Goal: Book appointment/travel/reservation

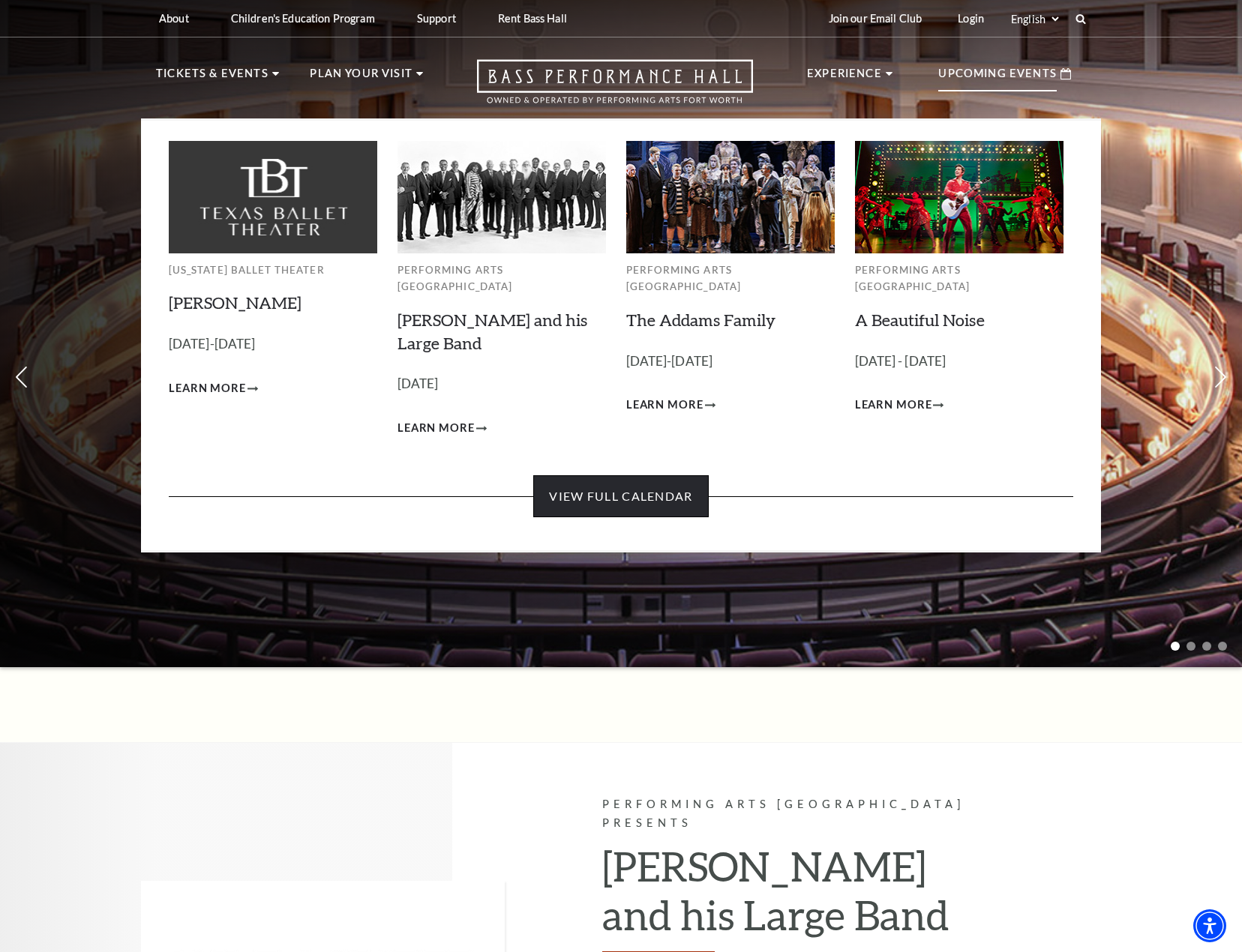
click at [634, 479] on link "View Full Calendar" at bounding box center [621, 496] width 175 height 42
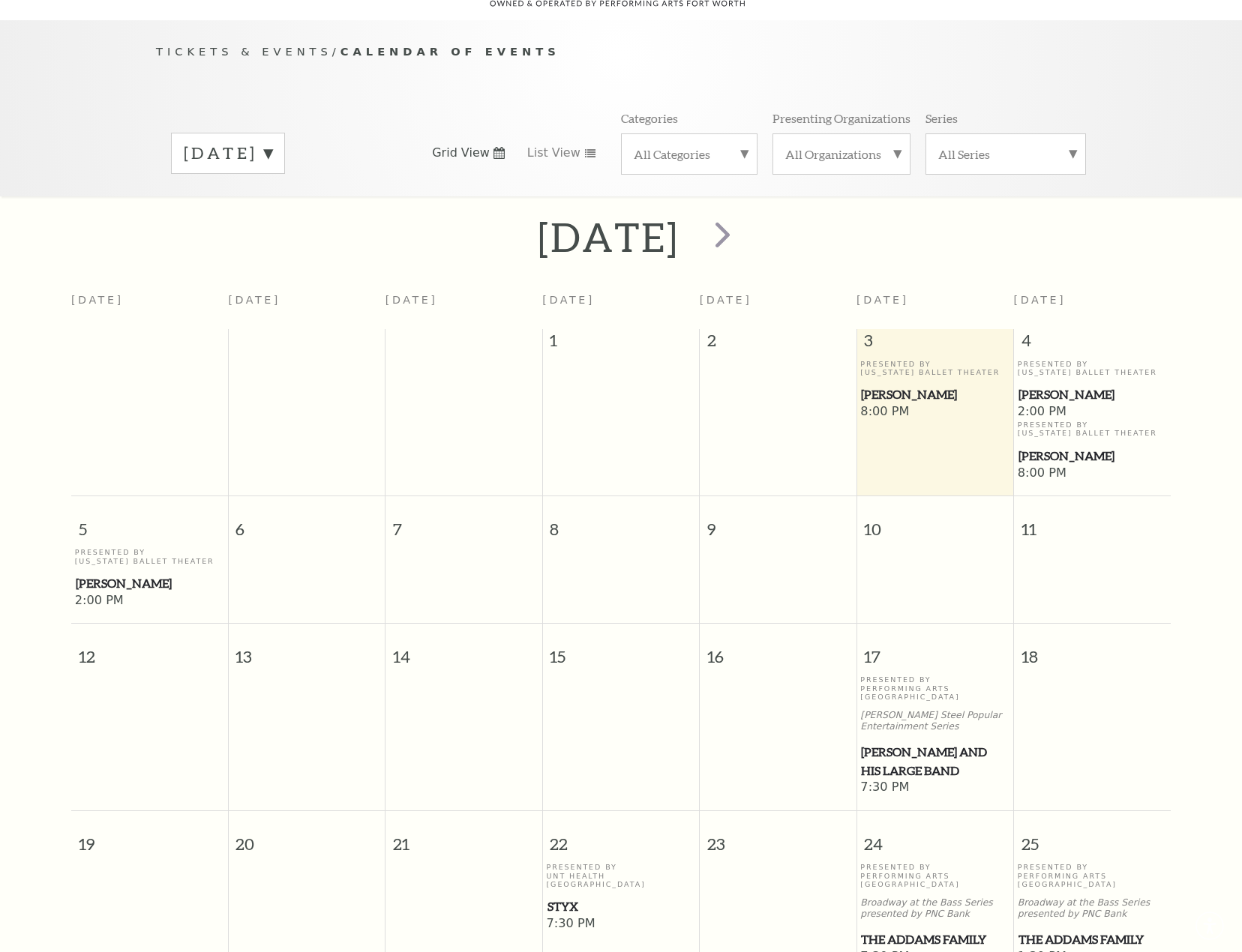
scroll to position [133, 0]
click at [272, 140] on label "October 2025" at bounding box center [228, 152] width 88 height 23
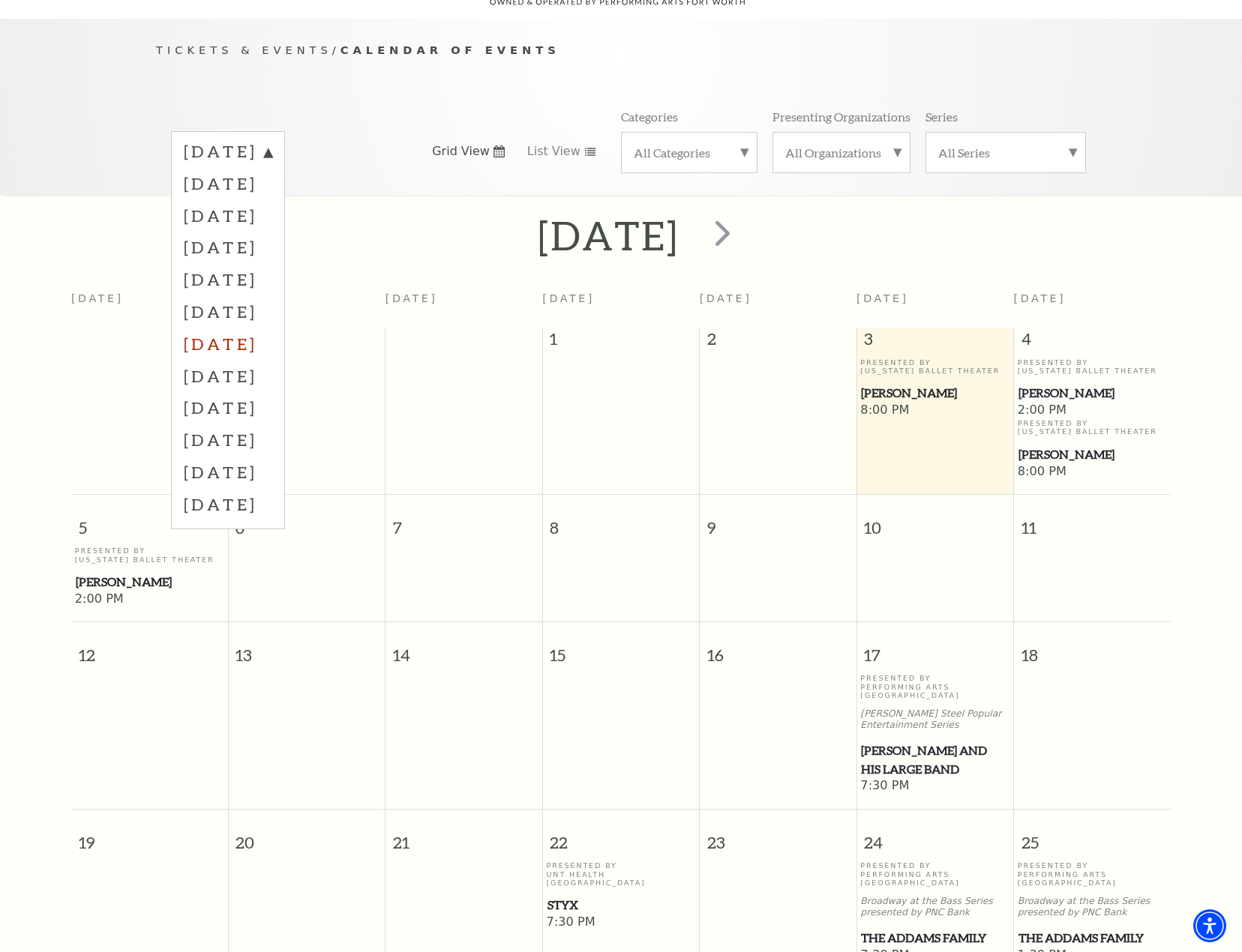
scroll to position [208, 0]
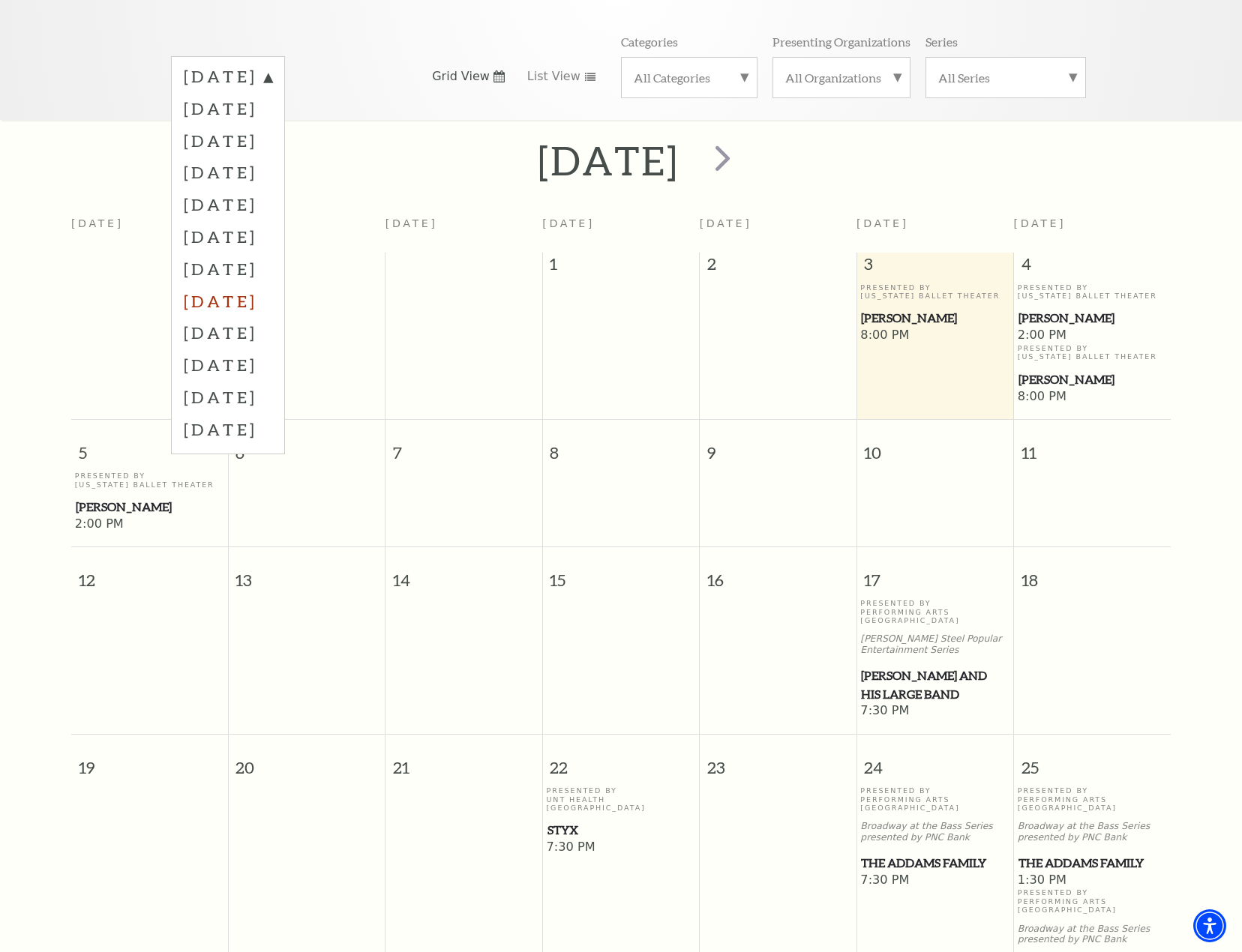
click at [269, 285] on label "May 2026" at bounding box center [228, 301] width 88 height 33
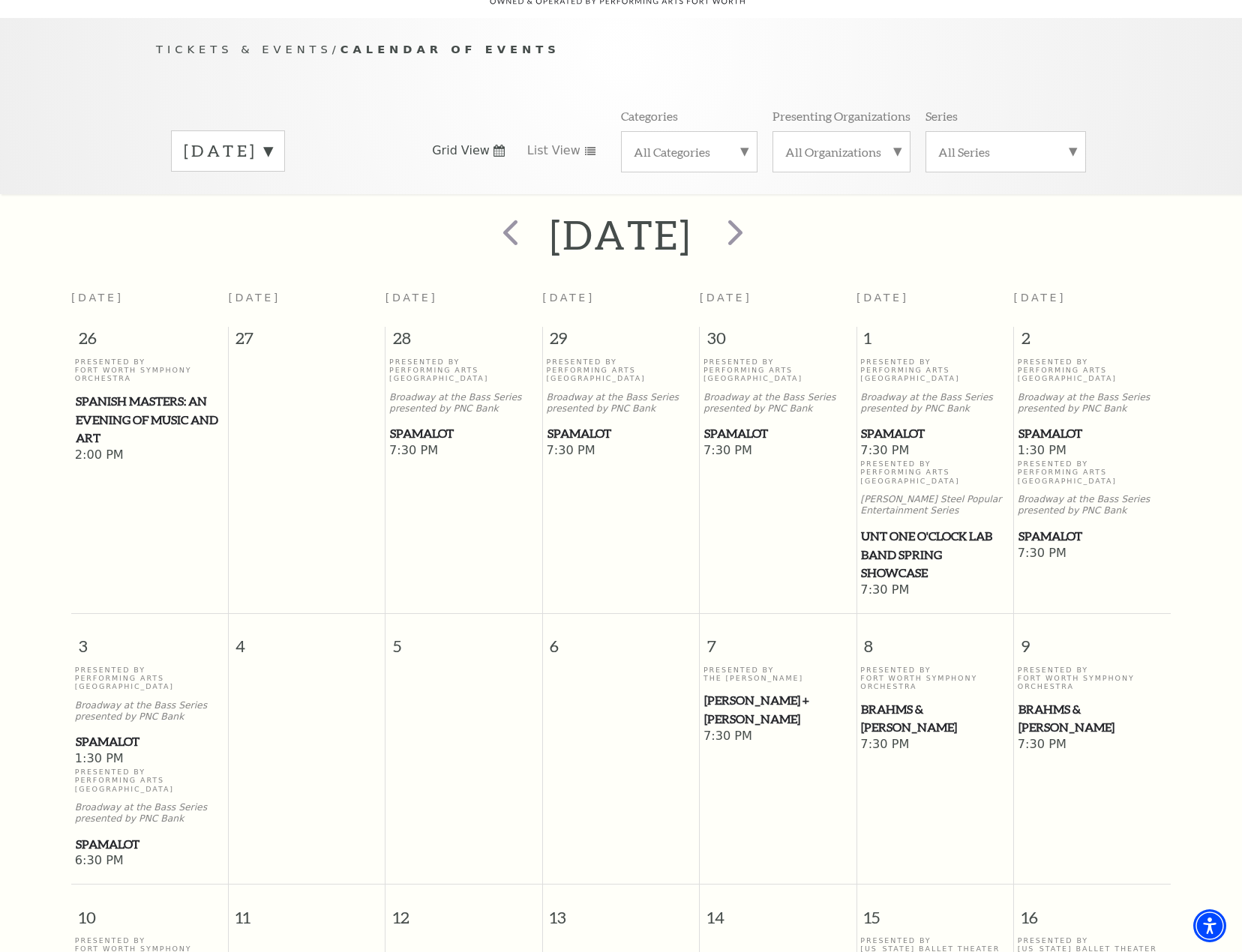
scroll to position [133, 0]
click at [445, 425] on span "Spamalot" at bounding box center [463, 435] width 148 height 19
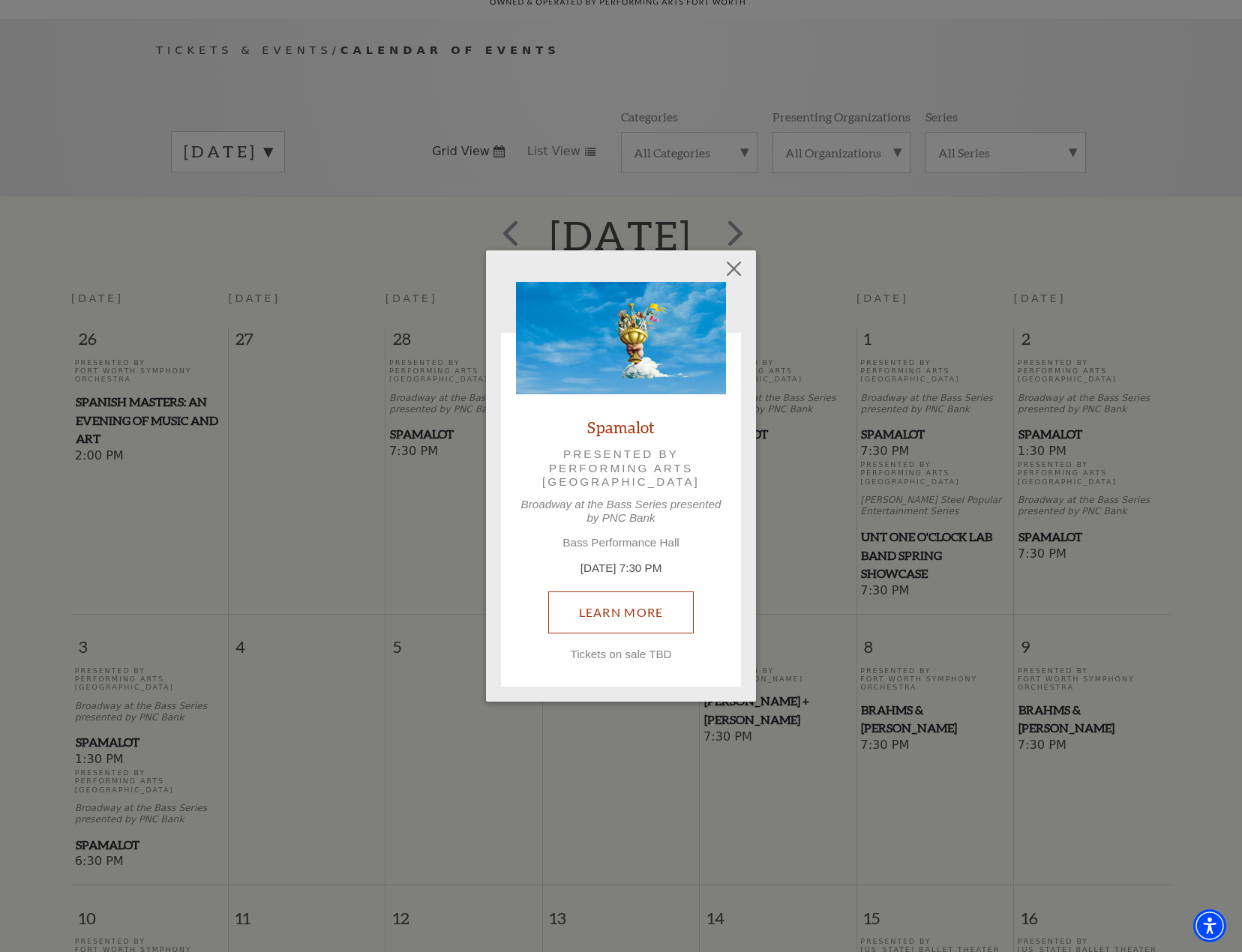
click at [655, 613] on link "Learn More" at bounding box center [621, 612] width 146 height 42
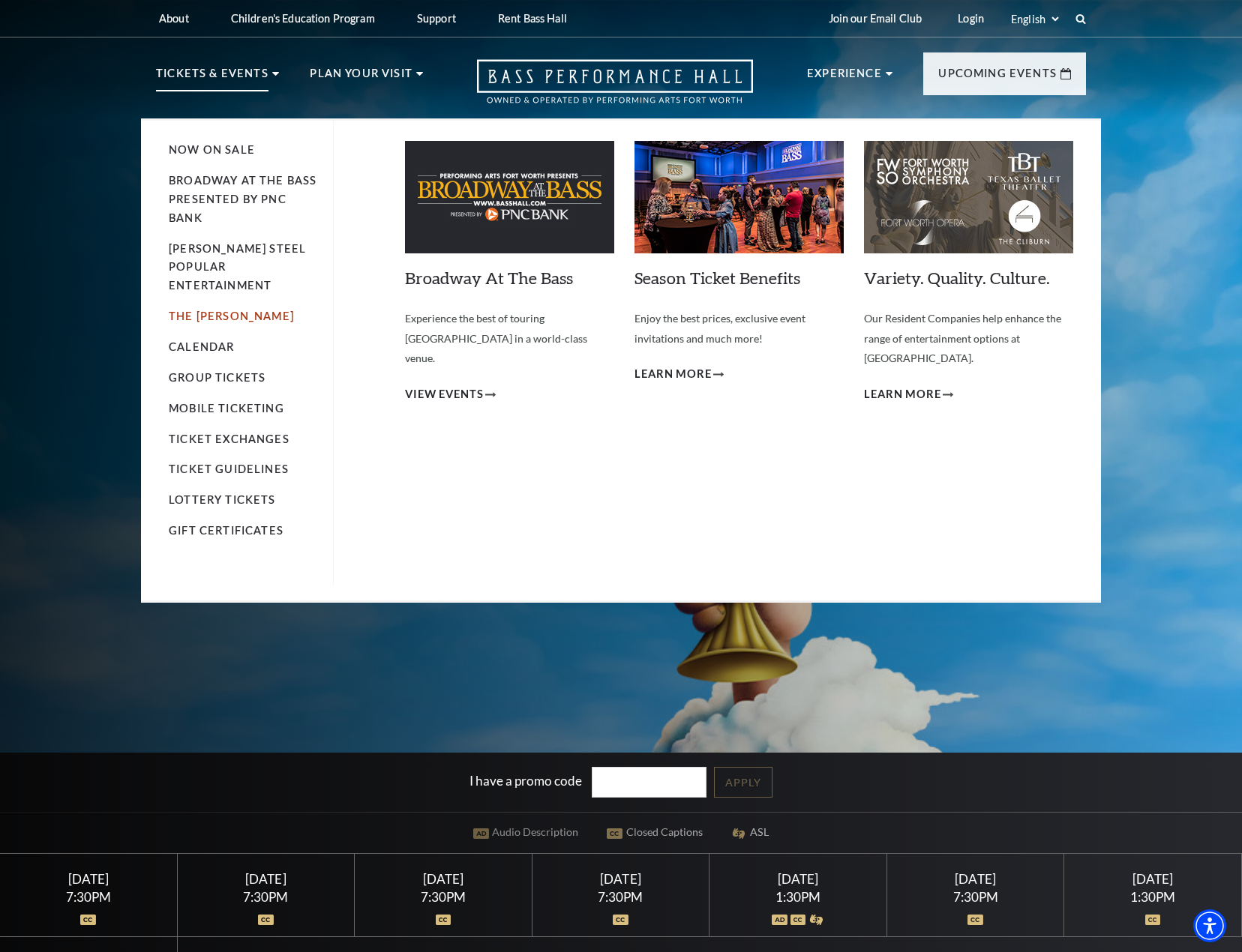
click at [224, 310] on link "The [PERSON_NAME]" at bounding box center [231, 316] width 125 height 13
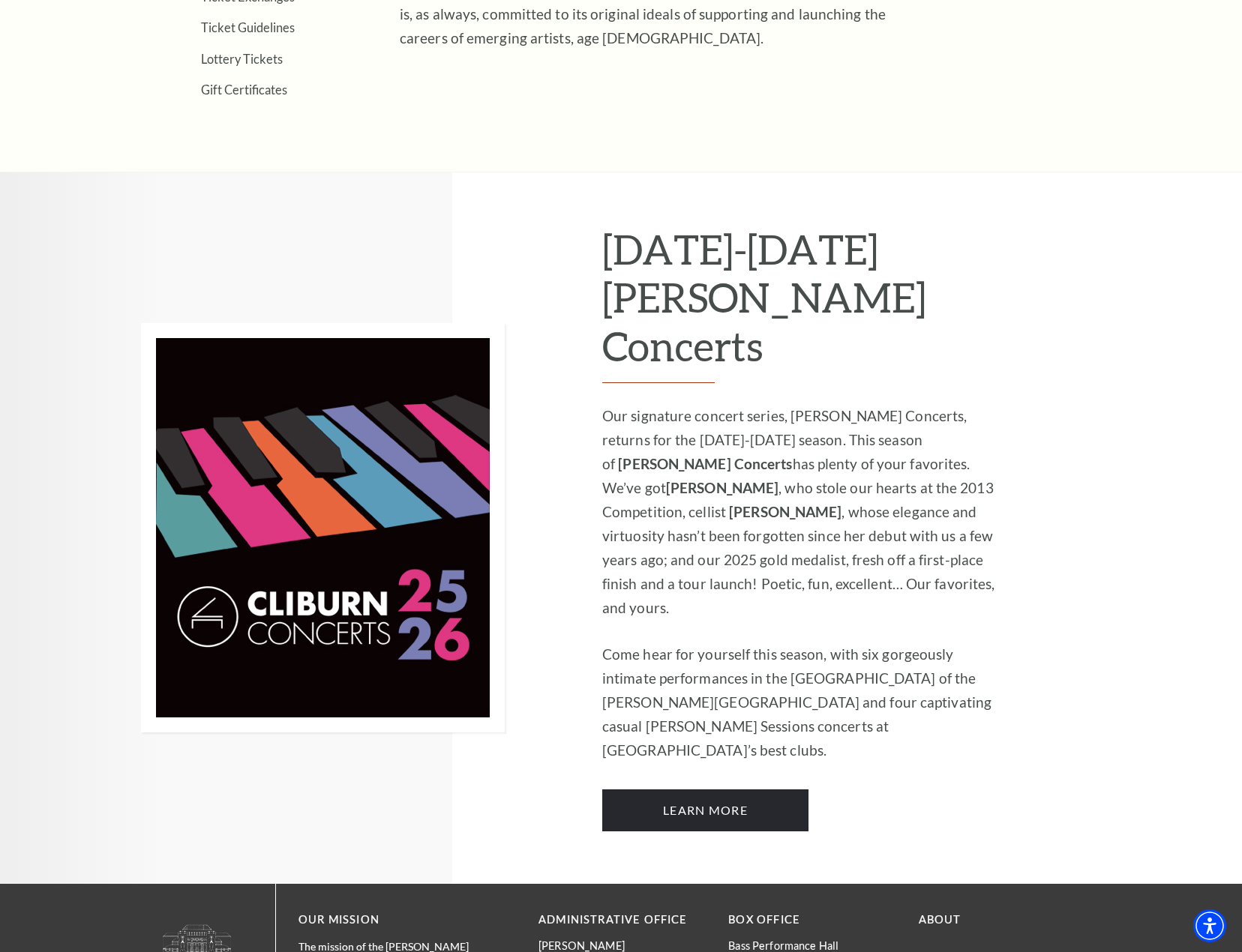
scroll to position [750, 0]
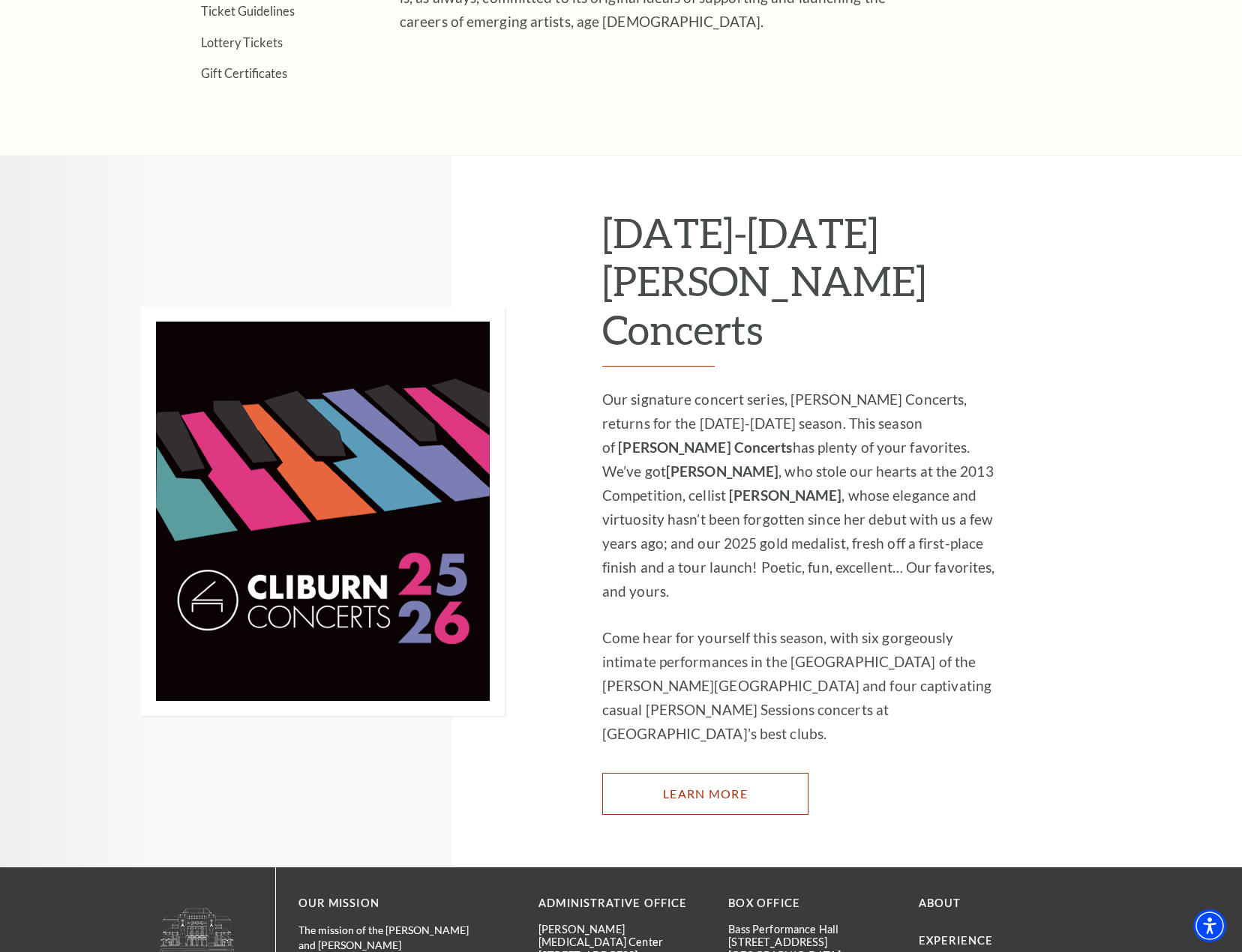
click at [677, 773] on link "Learn More" at bounding box center [705, 794] width 206 height 42
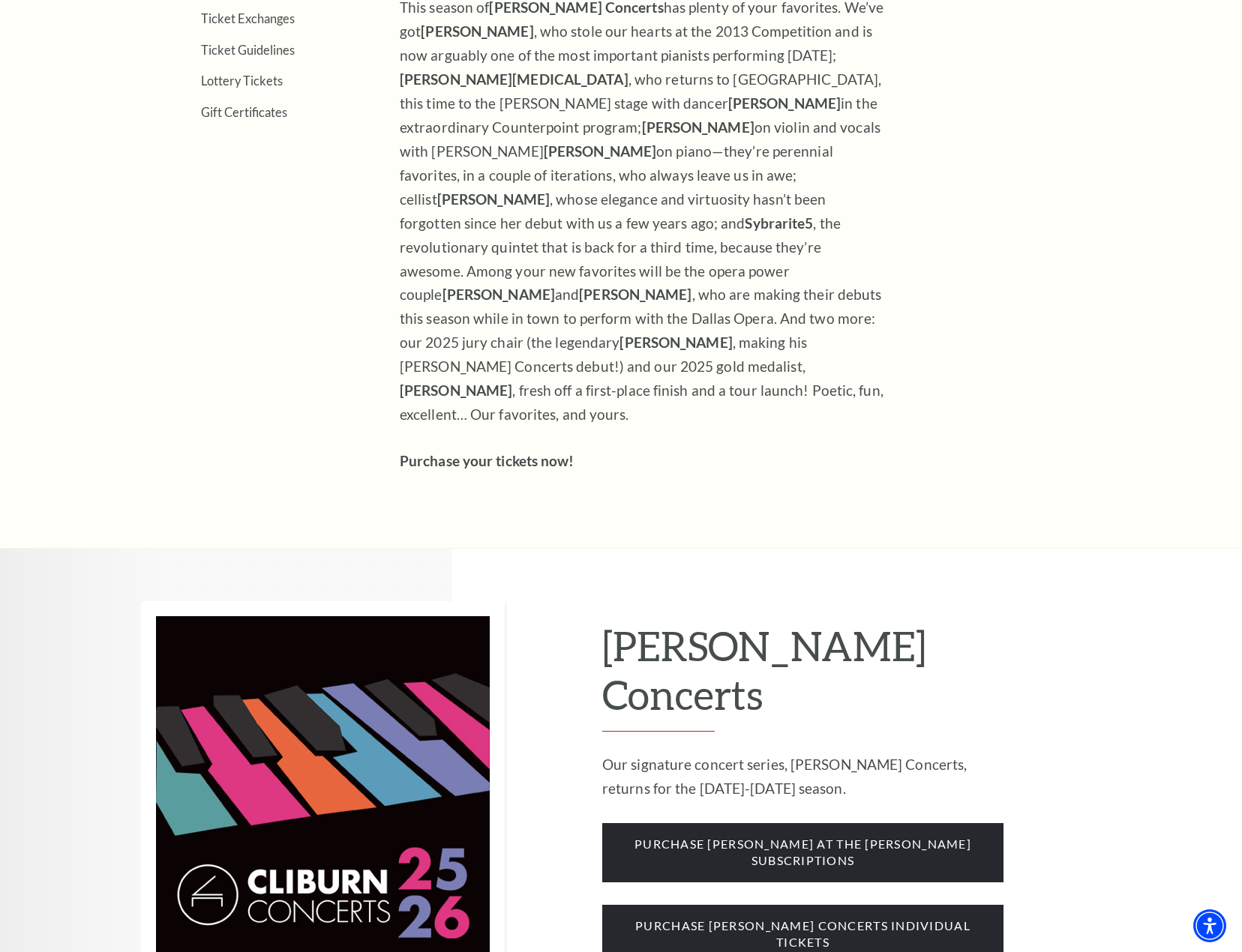
scroll to position [675, 0]
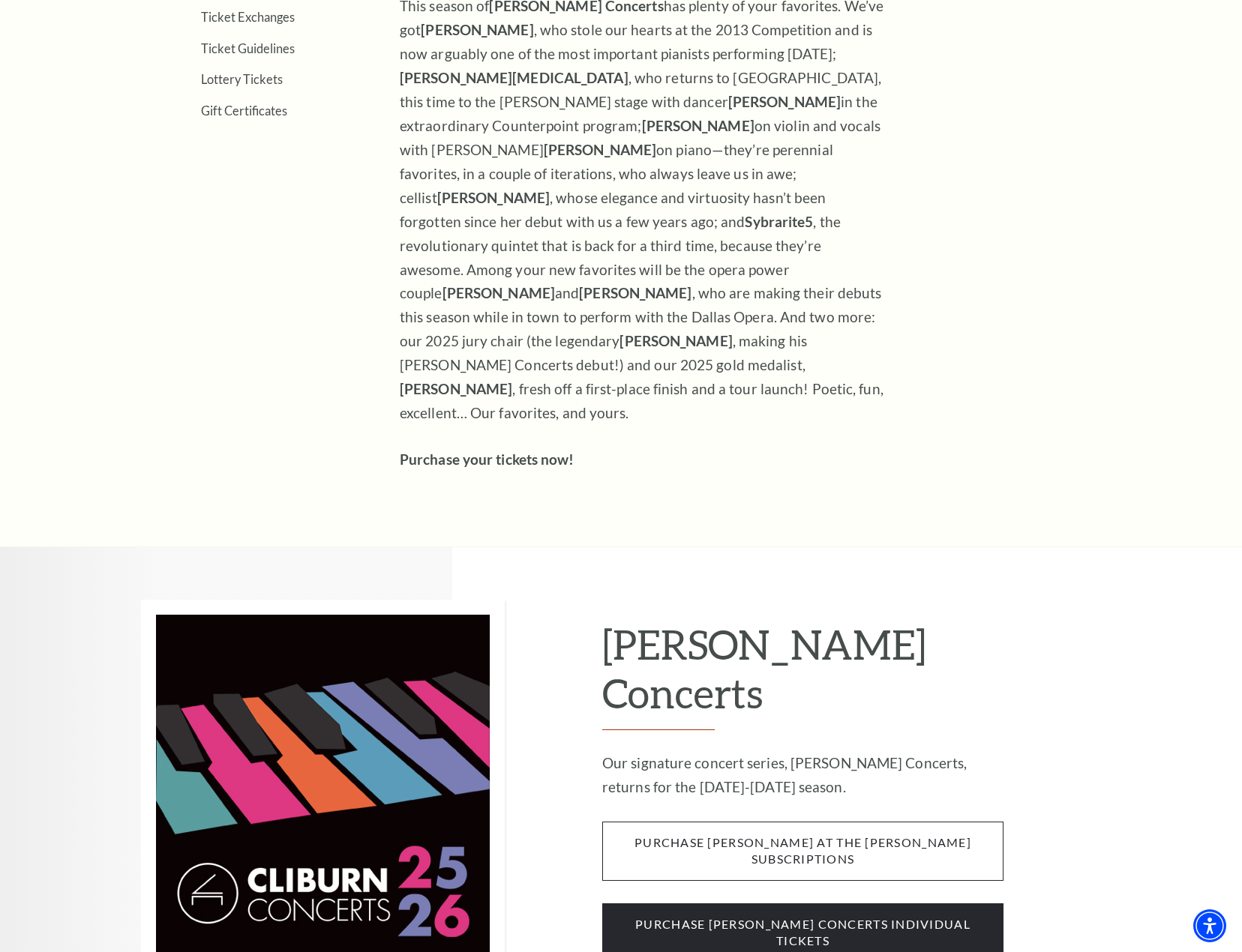
click at [737, 822] on span "purchase [PERSON_NAME] at the [PERSON_NAME] subscriptions" at bounding box center [803, 851] width 402 height 59
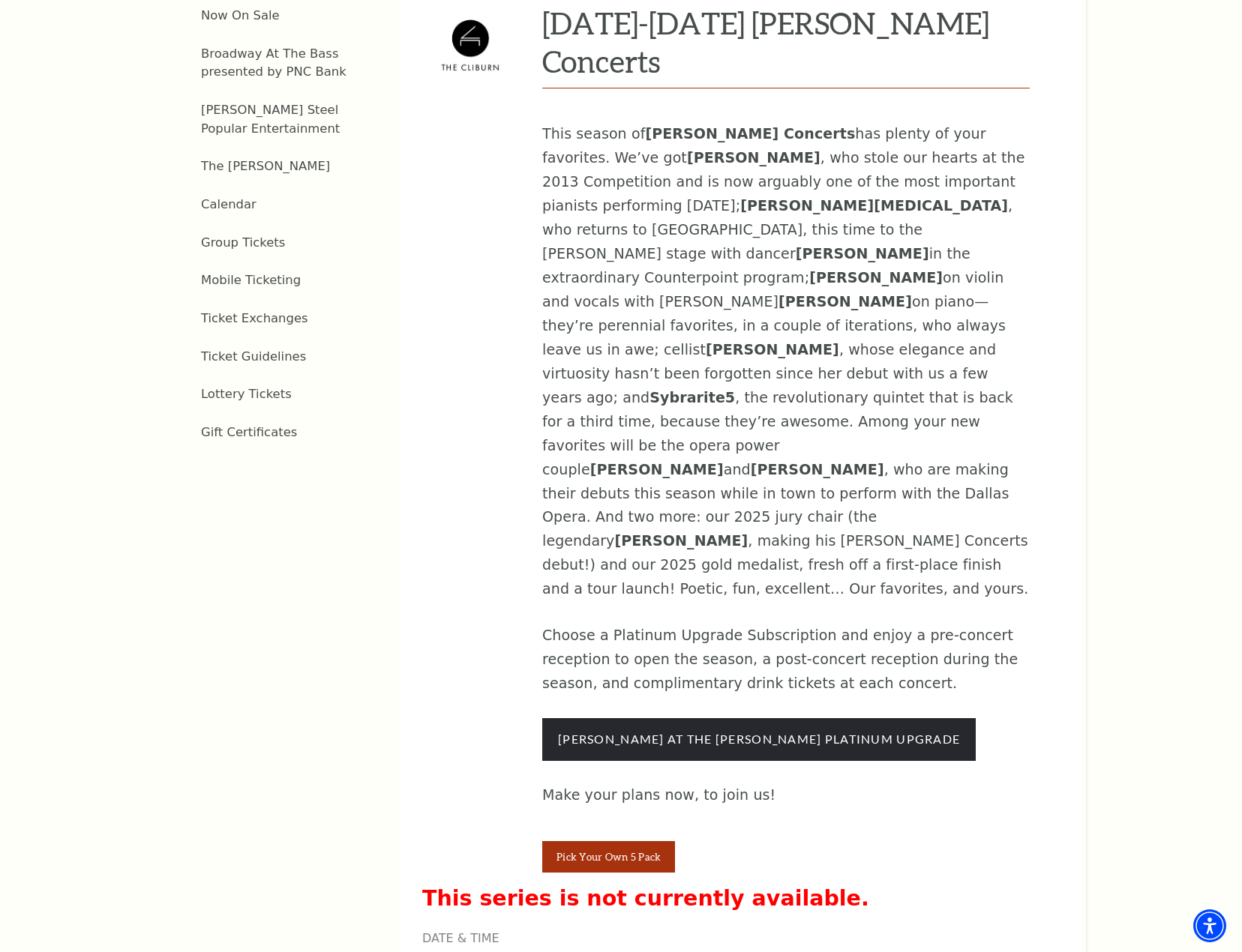
scroll to position [675, 0]
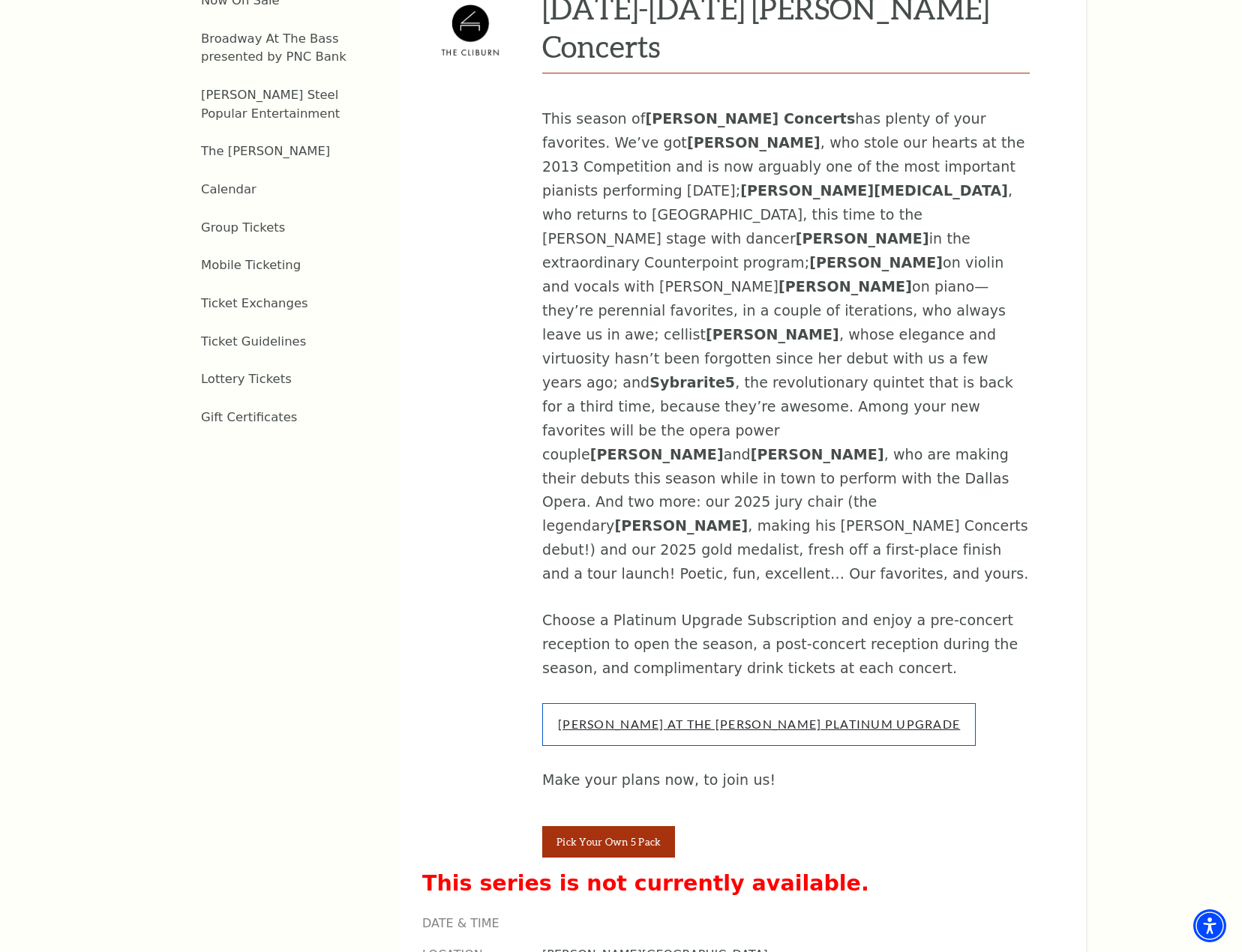
click at [693, 717] on link "Cliburn At The Kimbell Platinum Upgrade" at bounding box center [759, 723] width 402 height 15
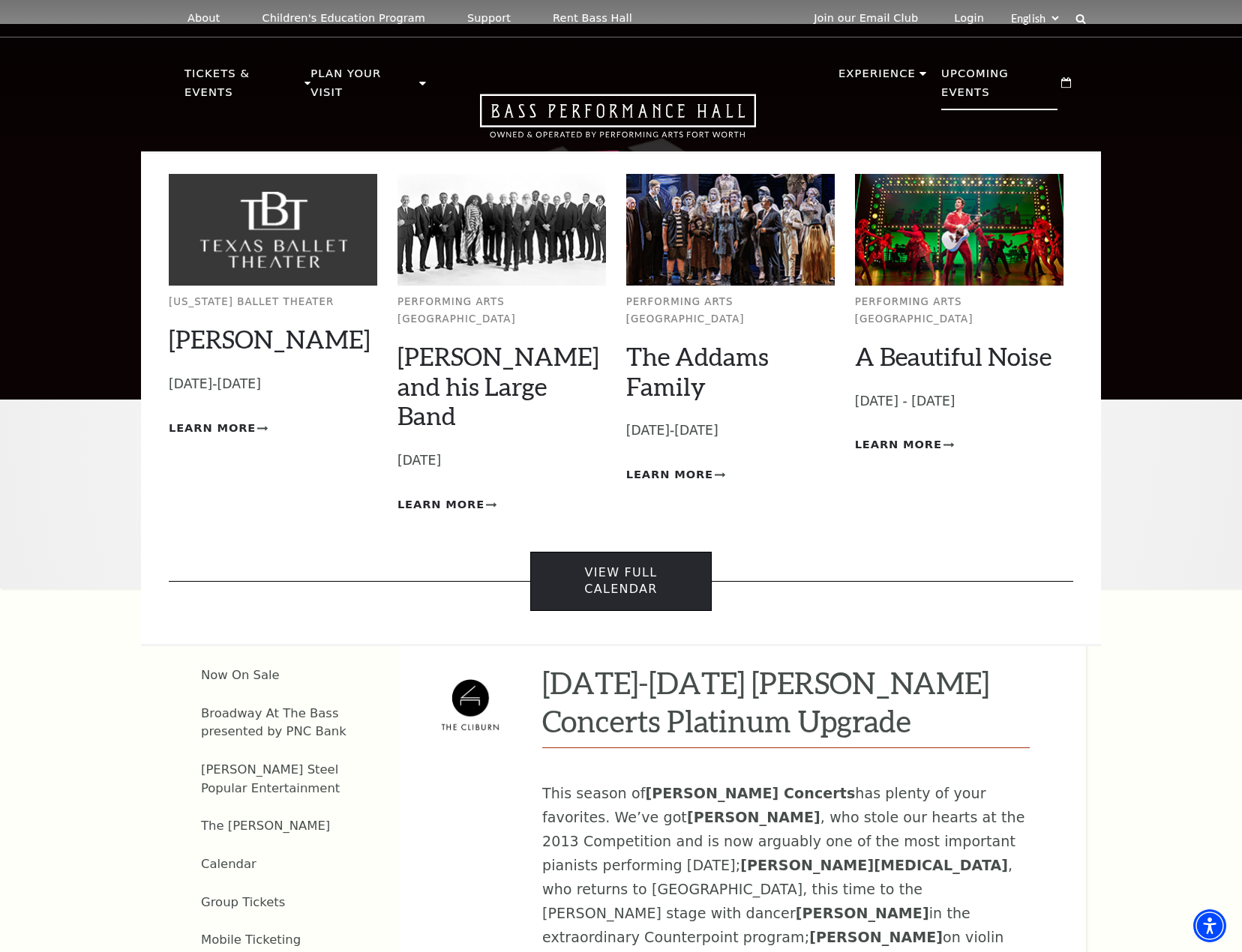
click at [599, 552] on link "View Full Calendar" at bounding box center [620, 581] width 181 height 59
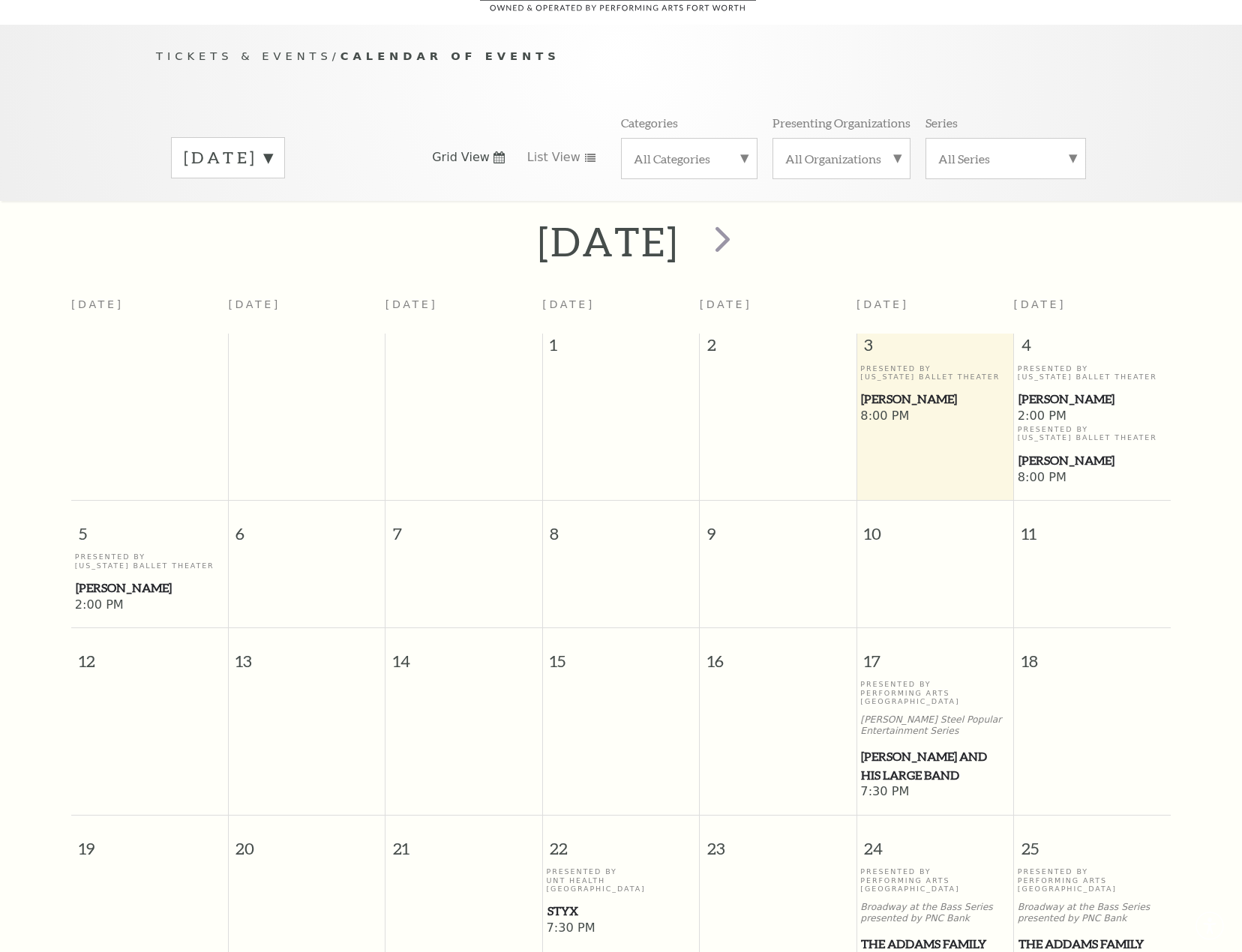
scroll to position [133, 0]
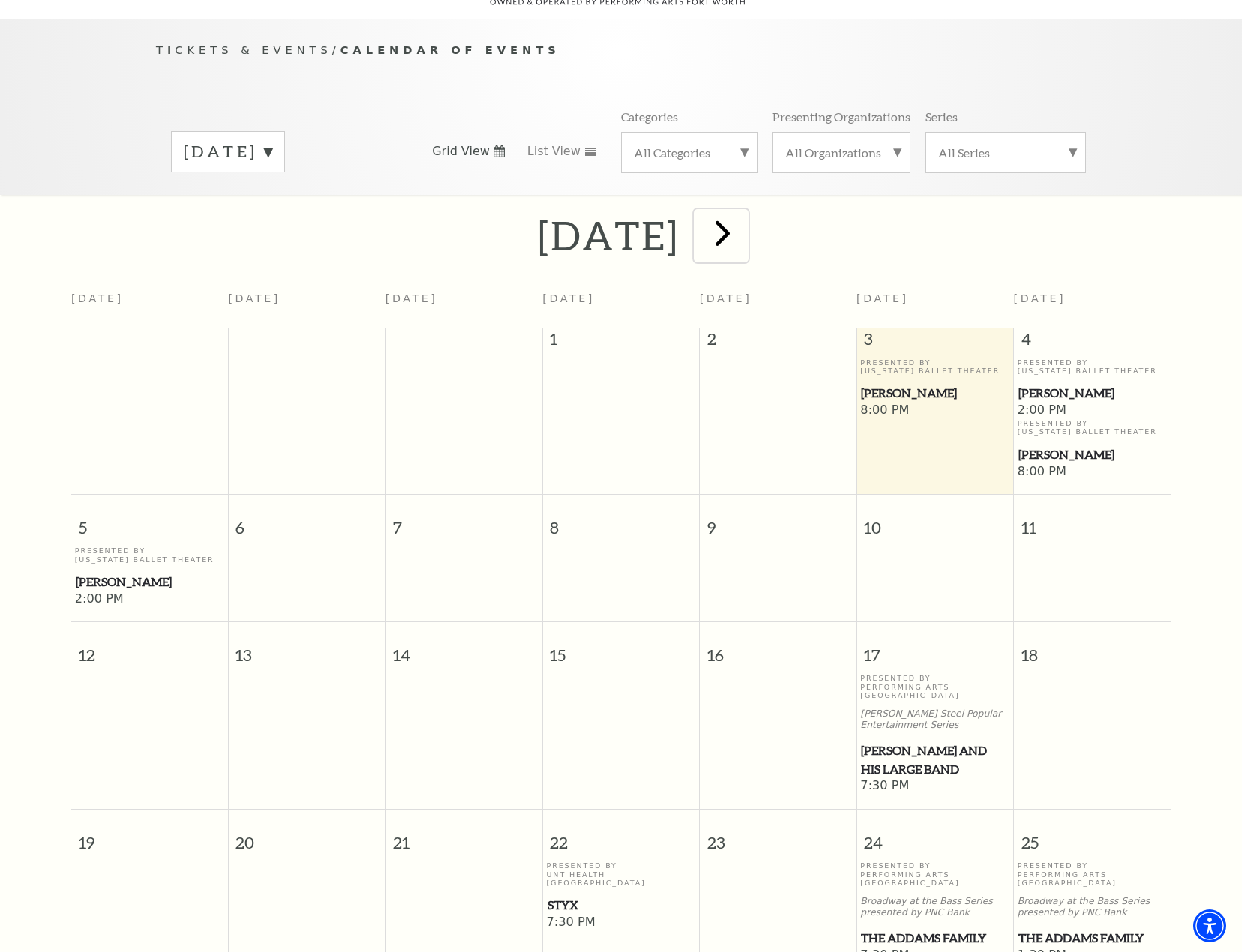
click at [744, 219] on span "next" at bounding box center [723, 233] width 43 height 43
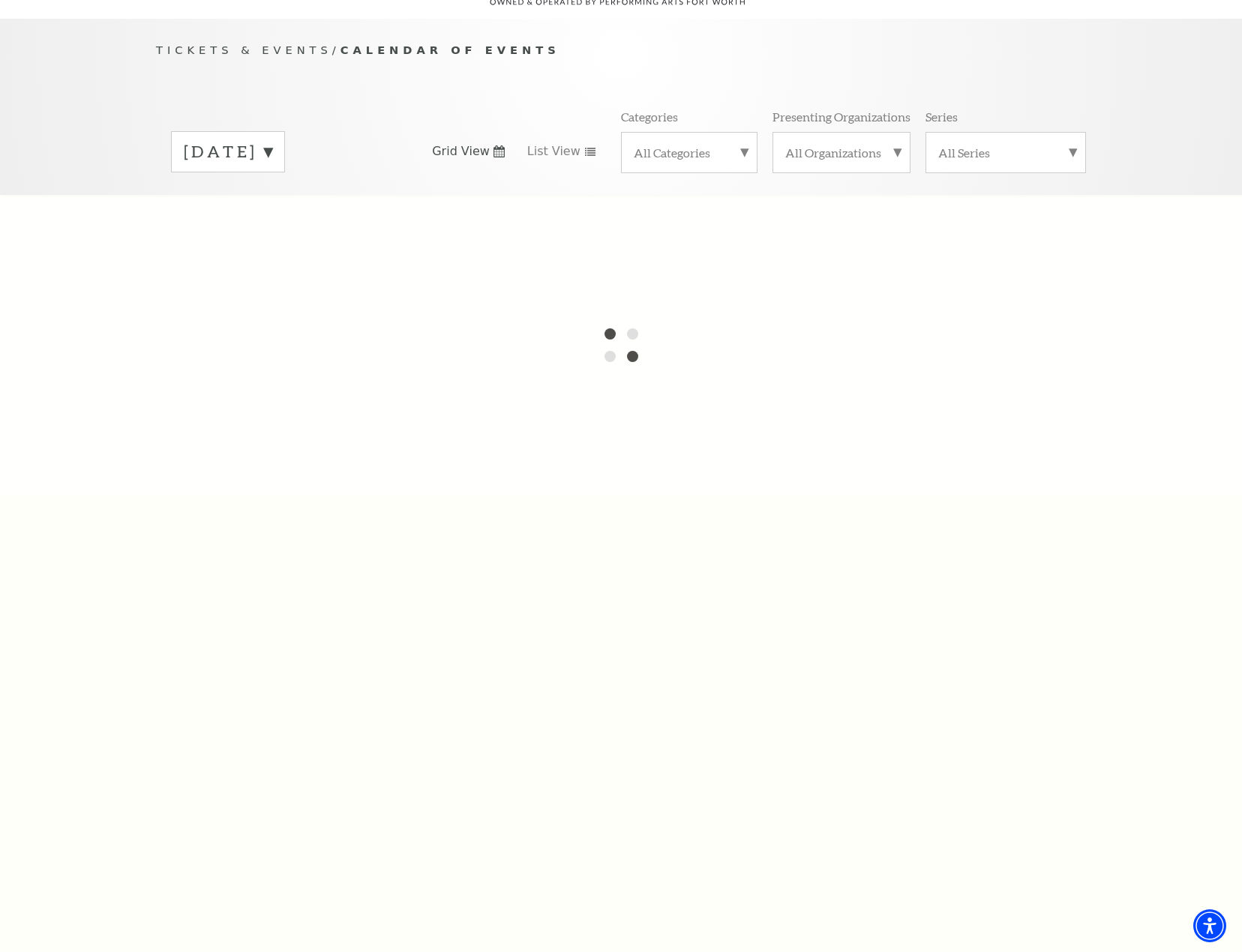
click at [272, 142] on label "[DATE]" at bounding box center [228, 152] width 88 height 23
click at [270, 140] on label "[DATE]" at bounding box center [228, 154] width 88 height 27
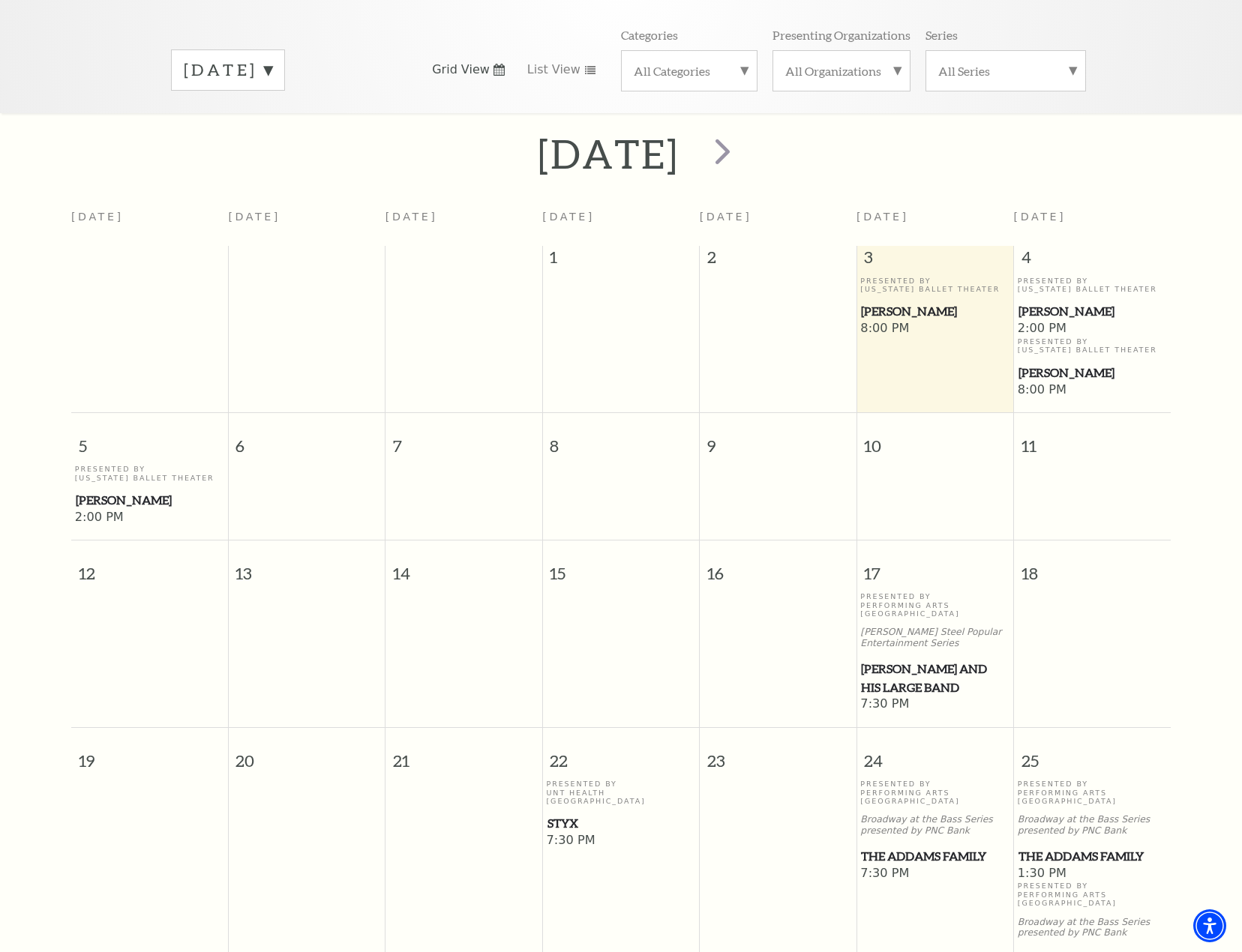
scroll to position [57, 0]
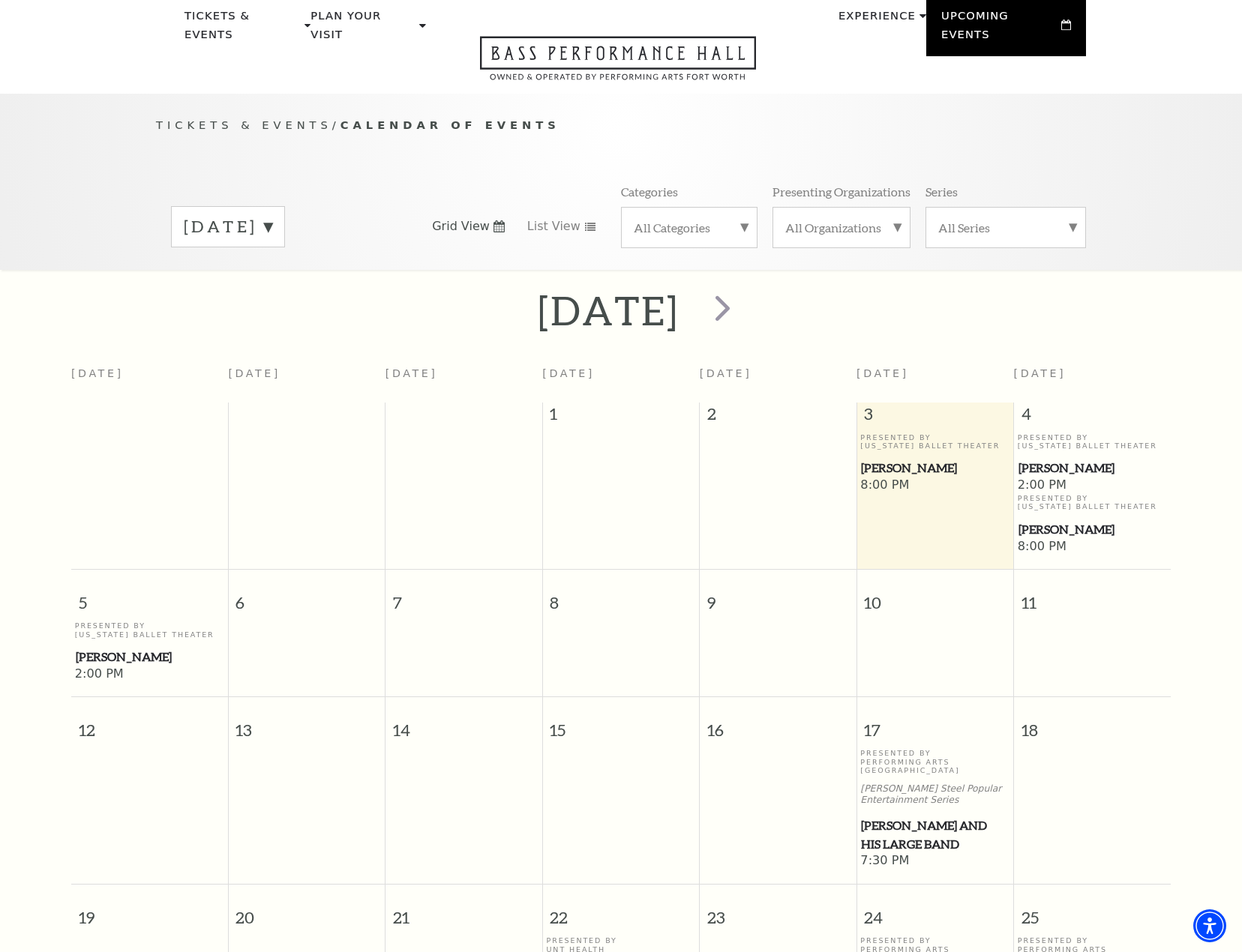
click at [272, 215] on label "[DATE]" at bounding box center [228, 226] width 88 height 23
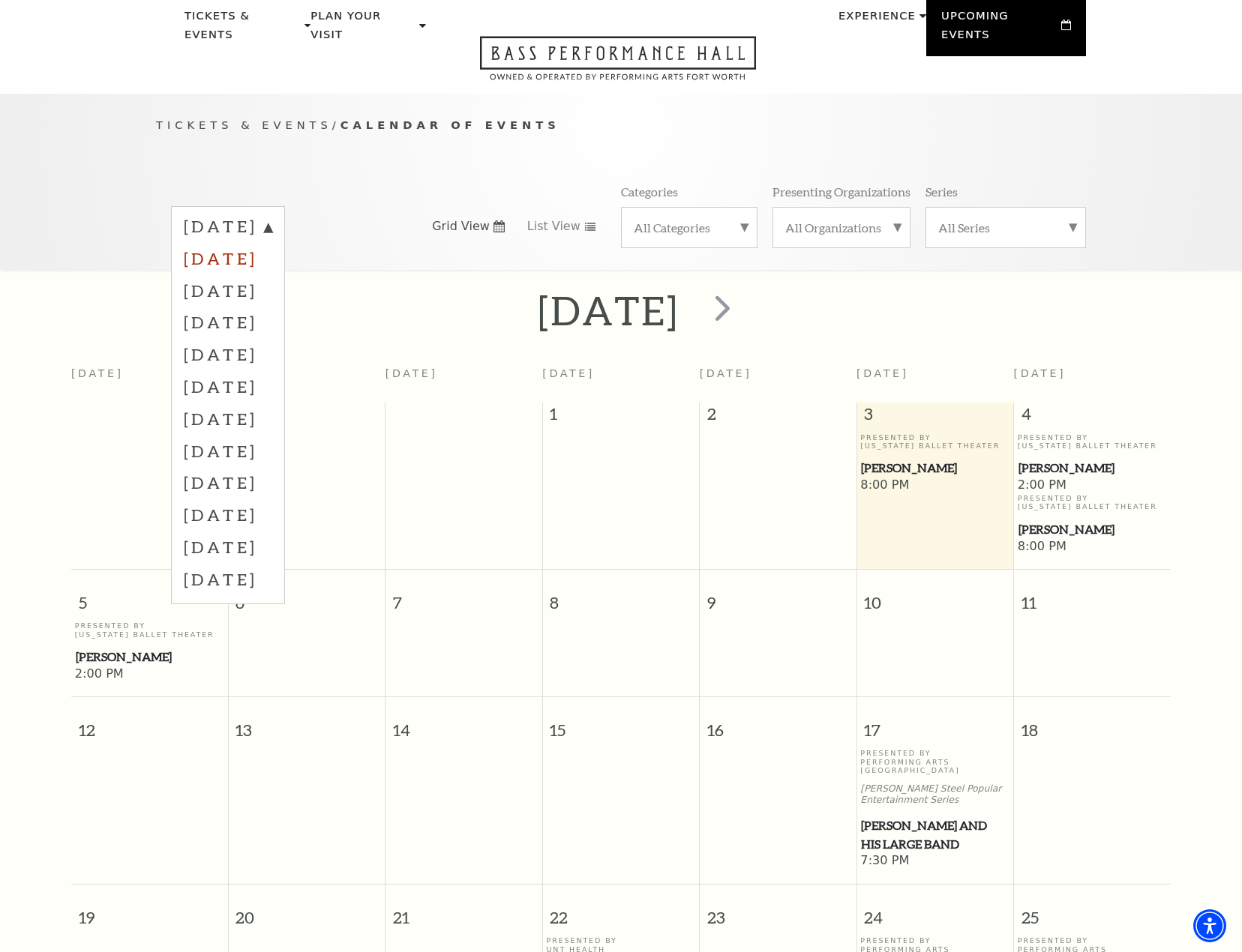
click at [272, 242] on label "[DATE]" at bounding box center [228, 259] width 88 height 33
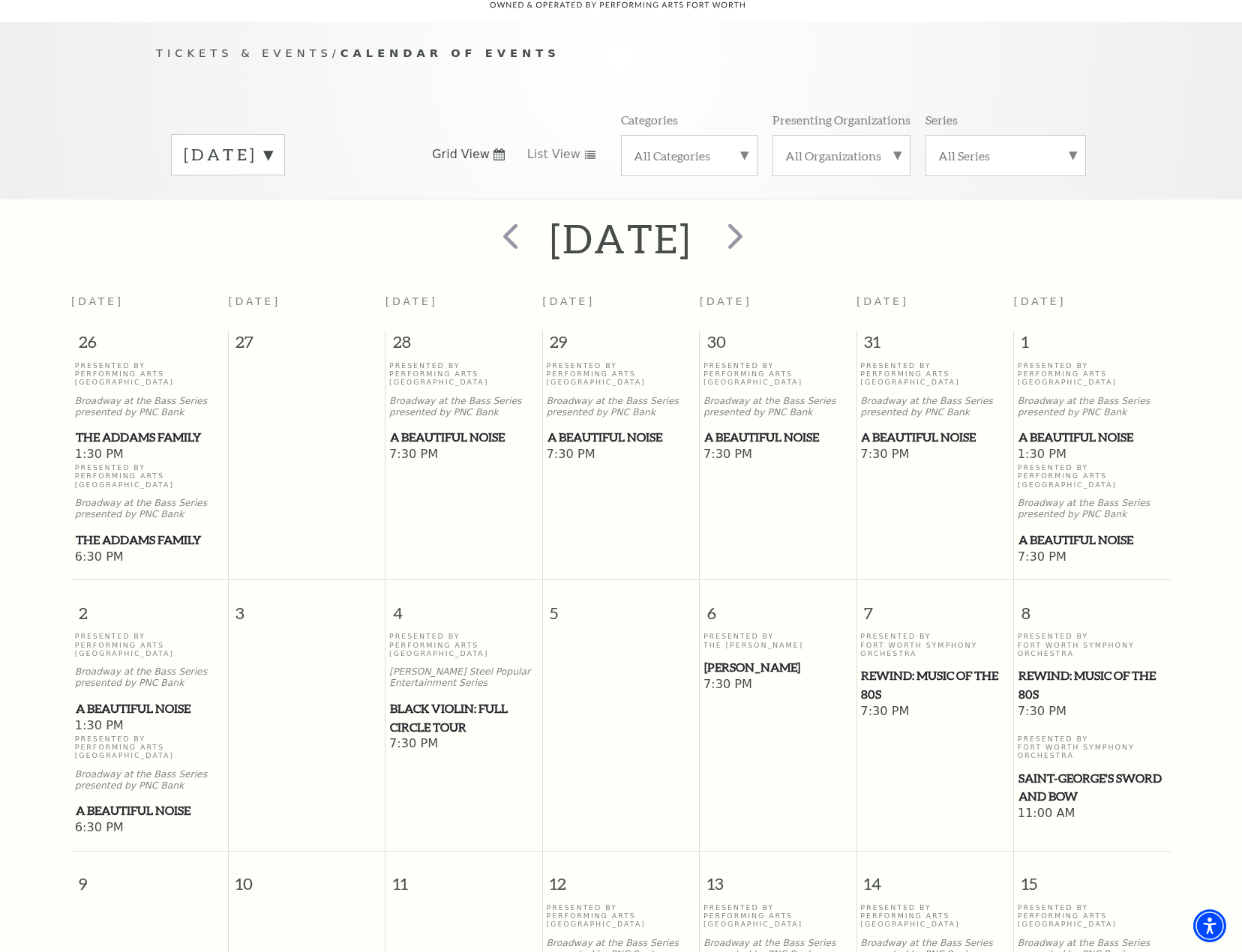
scroll to position [133, 0]
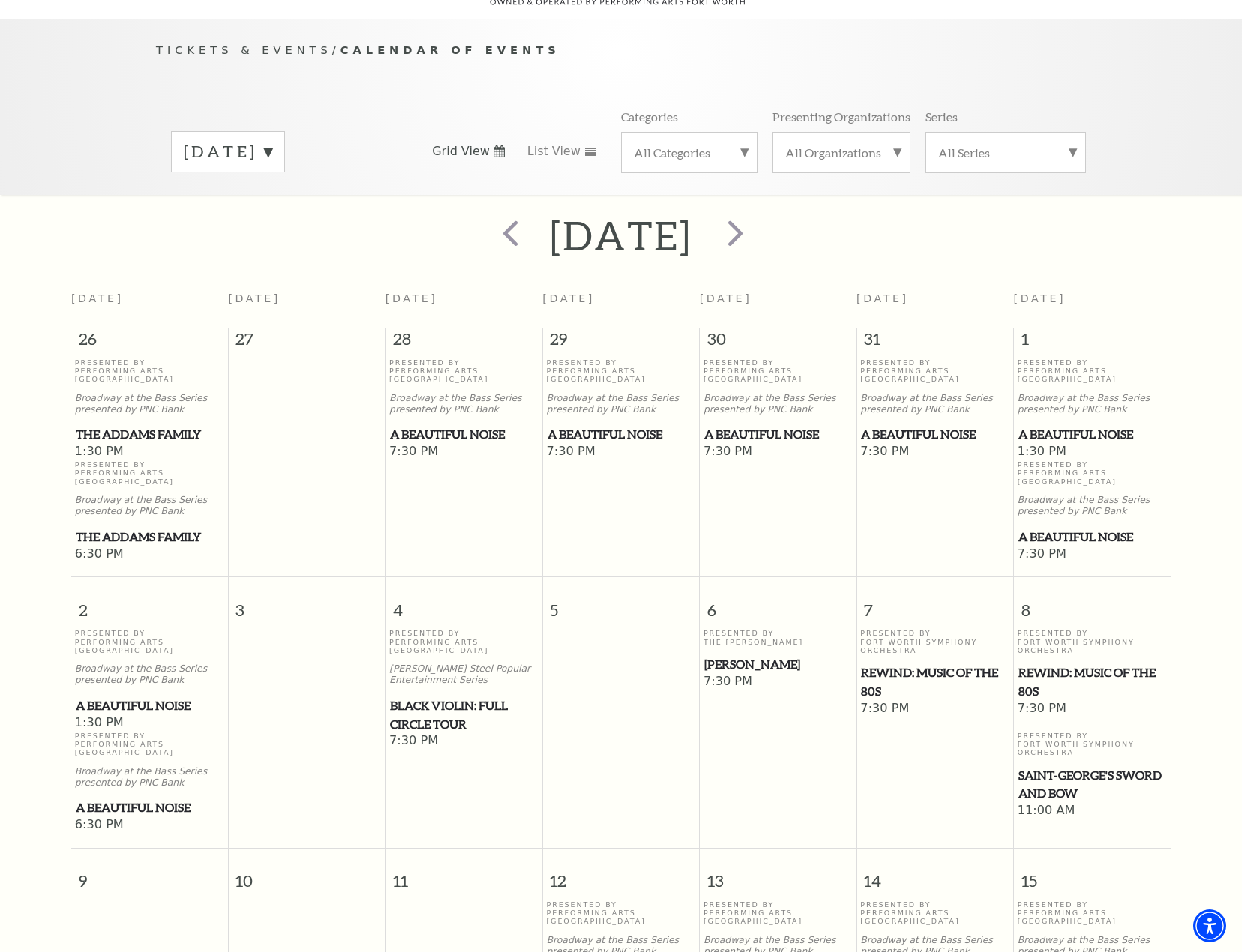
click at [753, 655] on span "[PERSON_NAME]" at bounding box center [778, 664] width 148 height 19
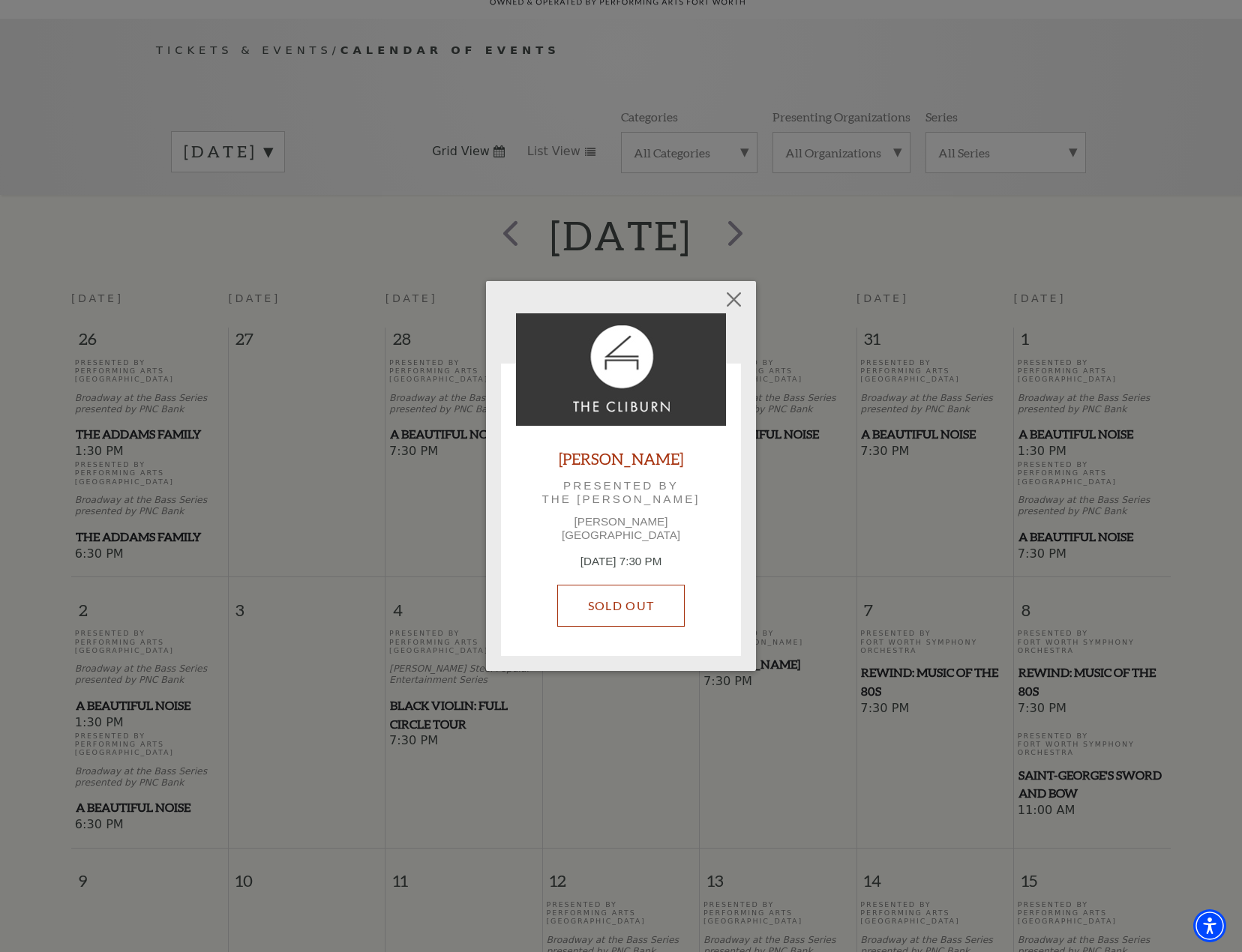
click at [628, 598] on link "SOLD OUT" at bounding box center [621, 605] width 128 height 42
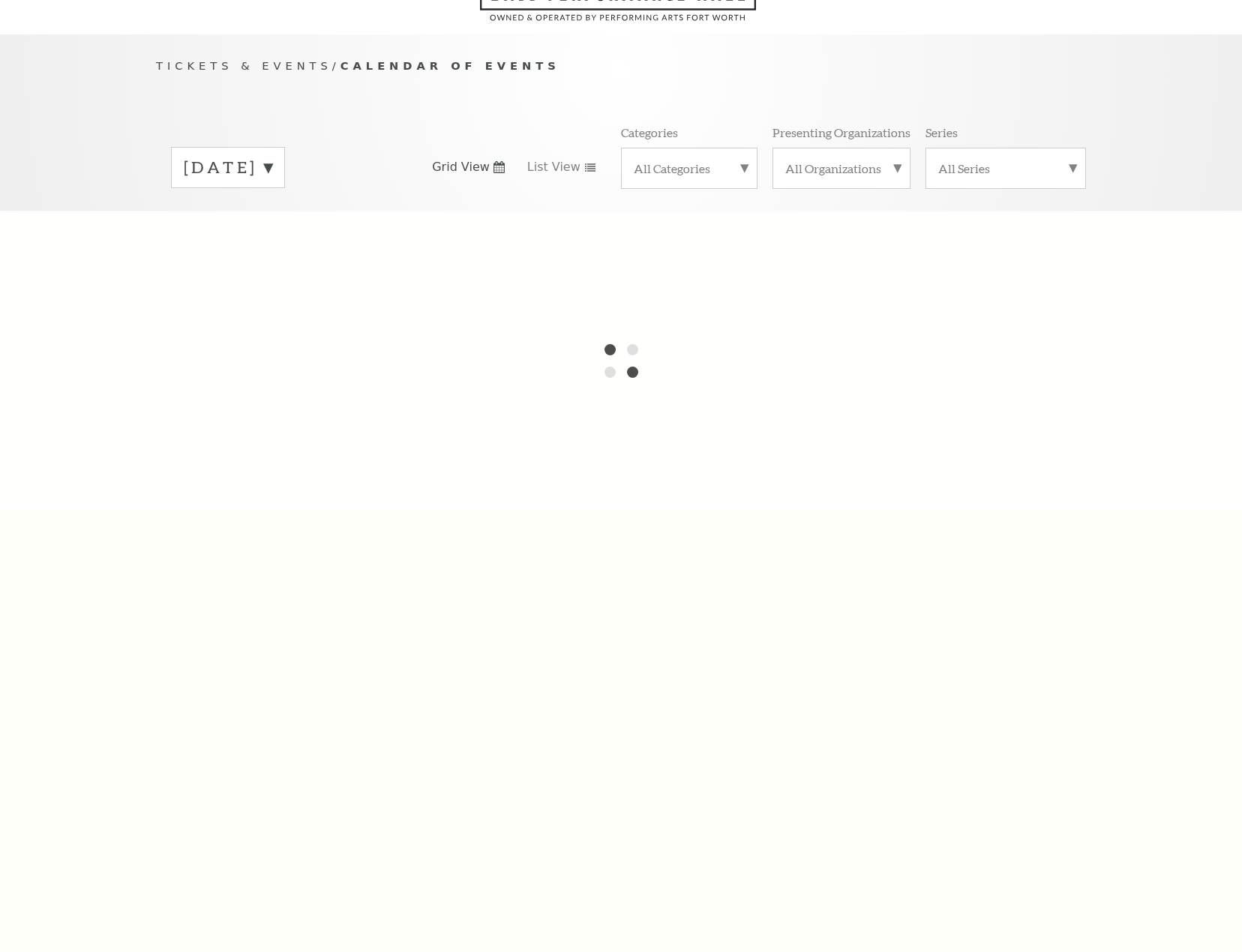
scroll to position [133, 0]
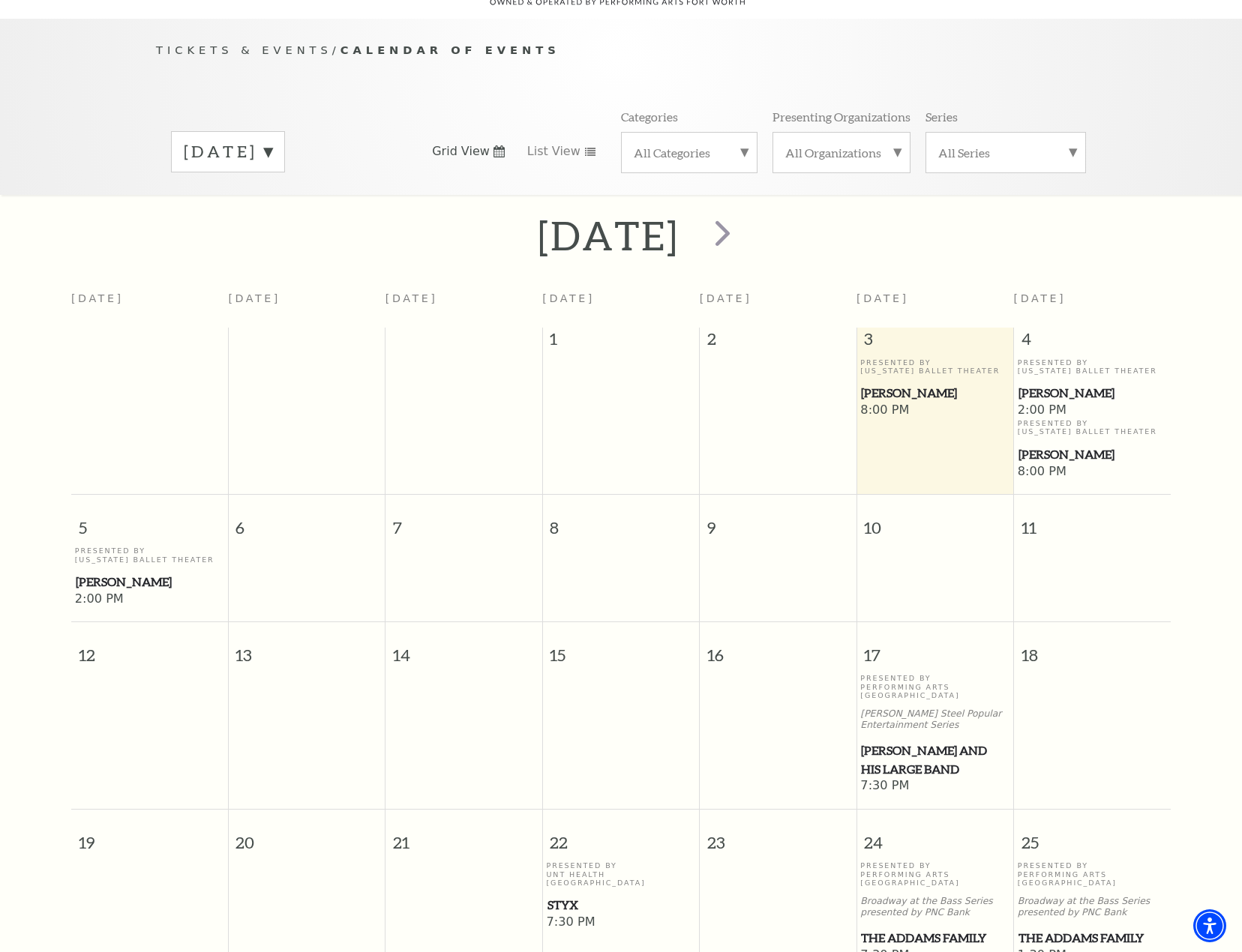
click at [266, 148] on div "[DATE]" at bounding box center [228, 152] width 114 height 41
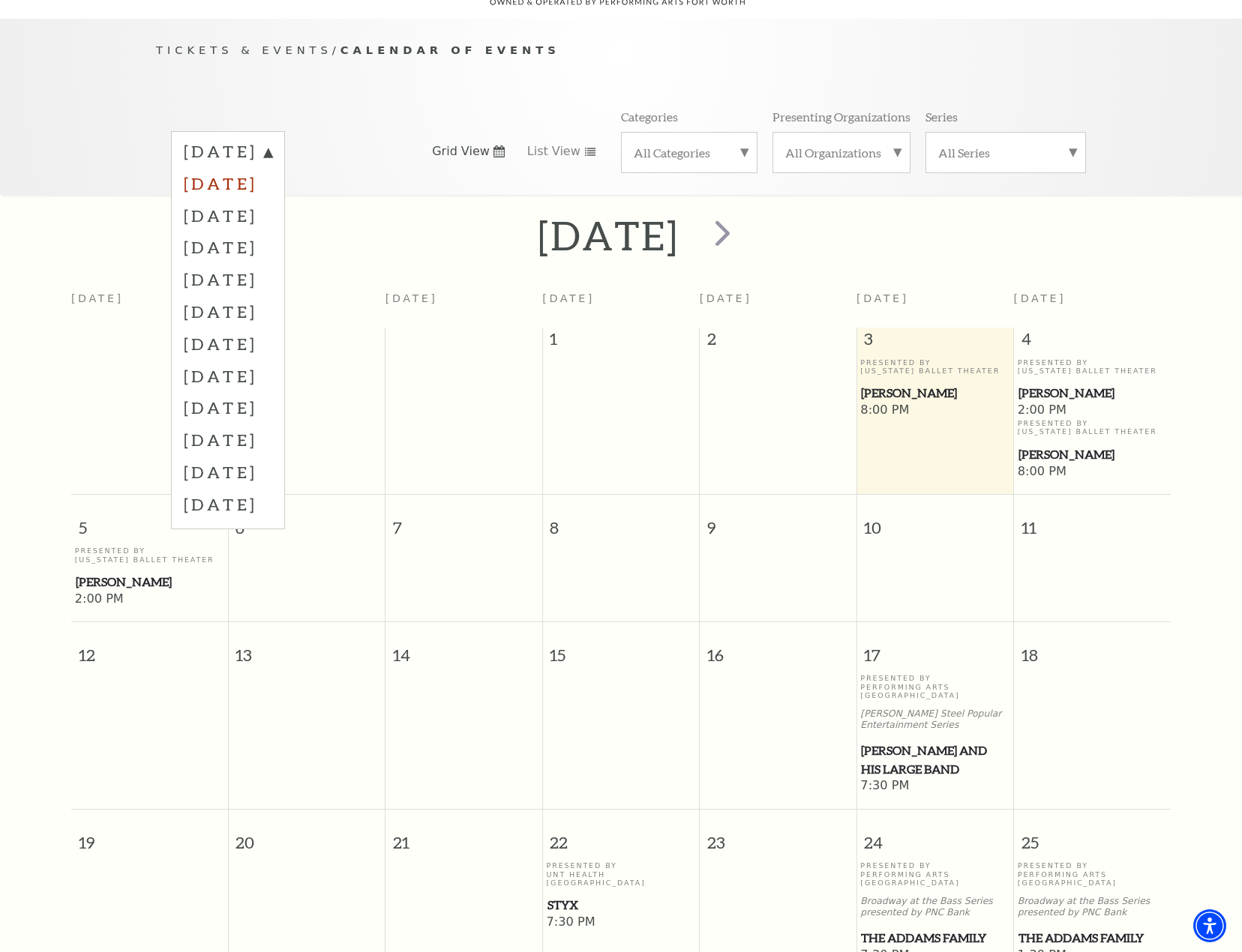
click at [237, 167] on label "[DATE]" at bounding box center [228, 183] width 88 height 33
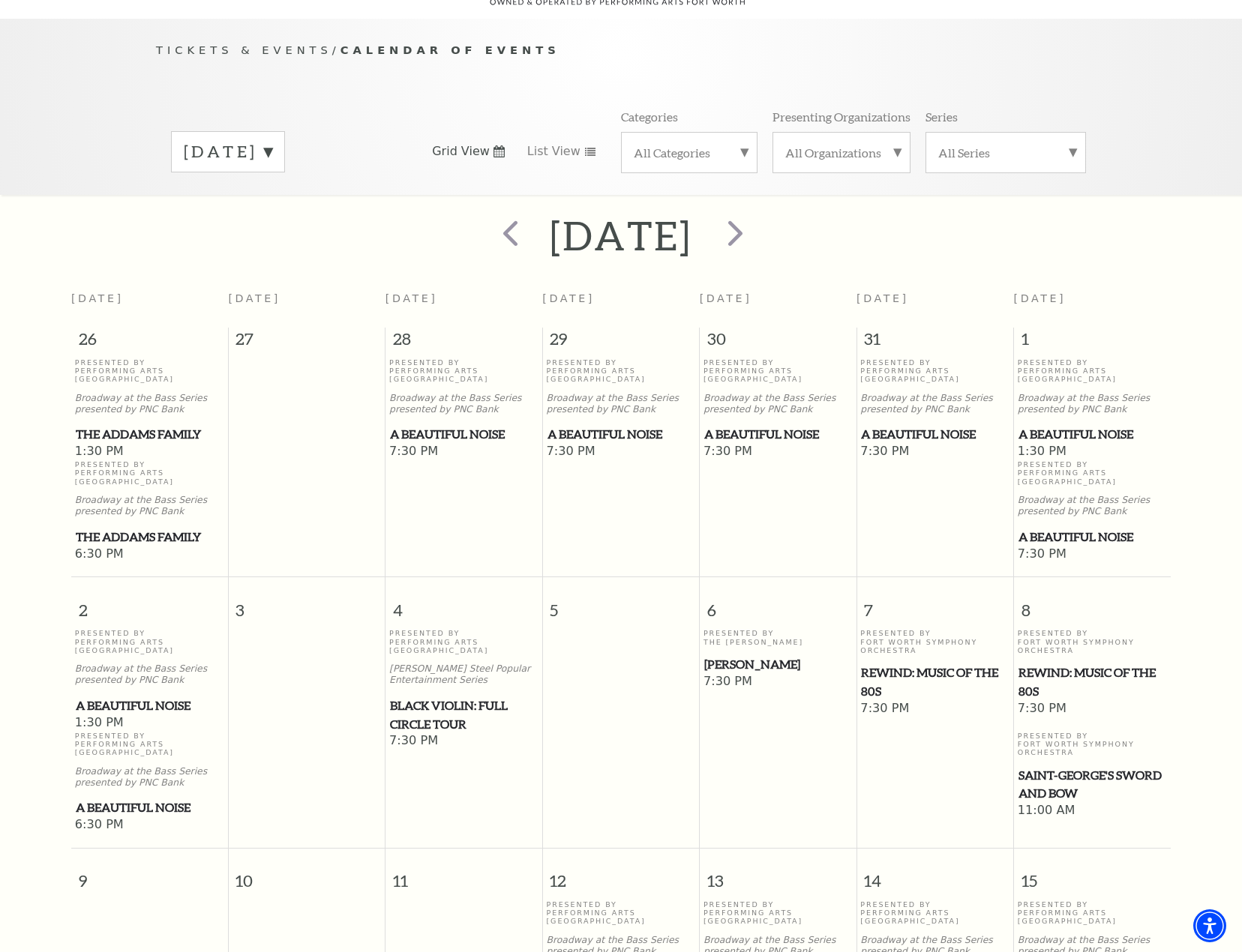
click at [747, 655] on span "Beatrice Rana" at bounding box center [778, 664] width 148 height 19
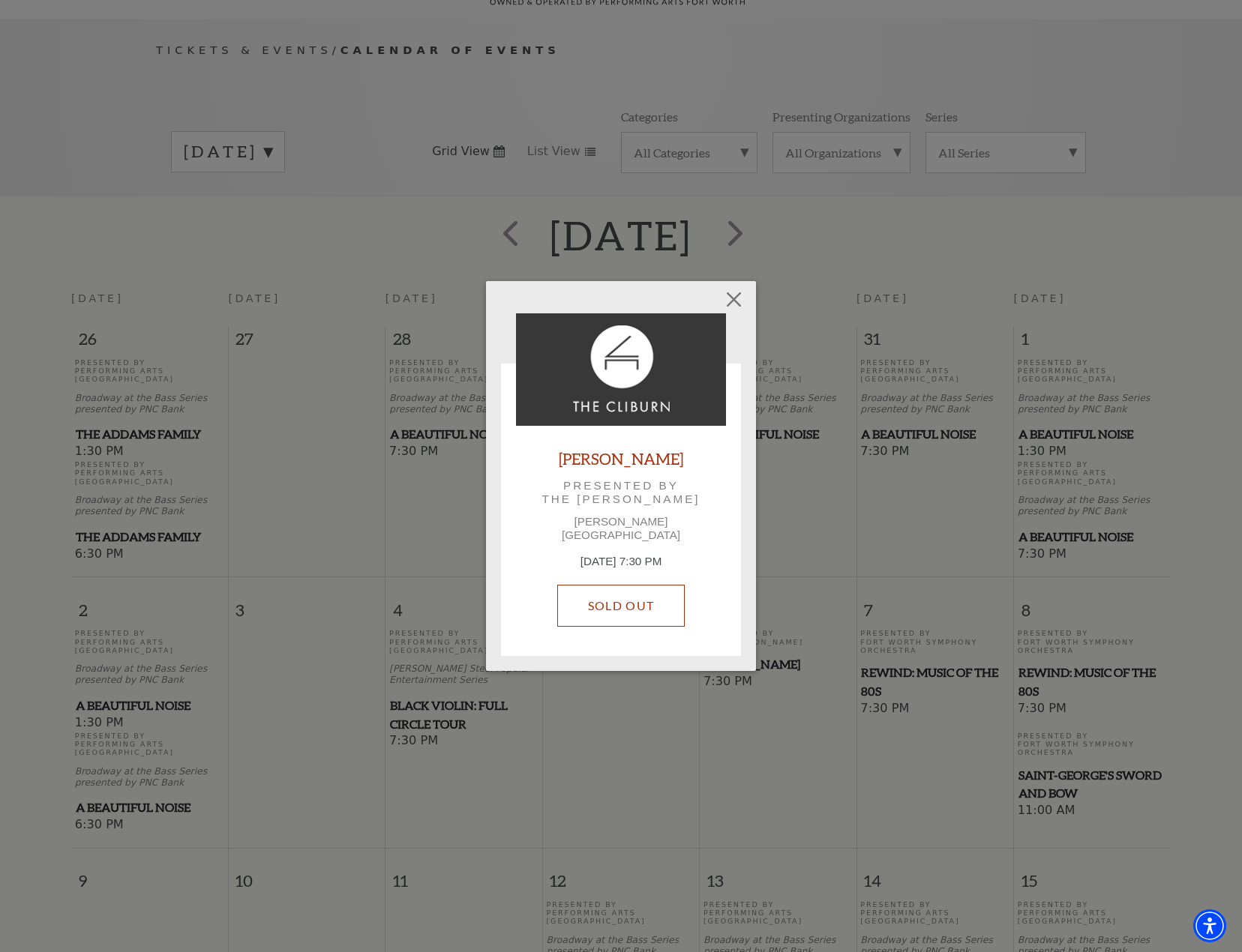
click at [625, 594] on link "SOLD OUT" at bounding box center [621, 605] width 128 height 42
